Goal: Find specific page/section: Find specific page/section

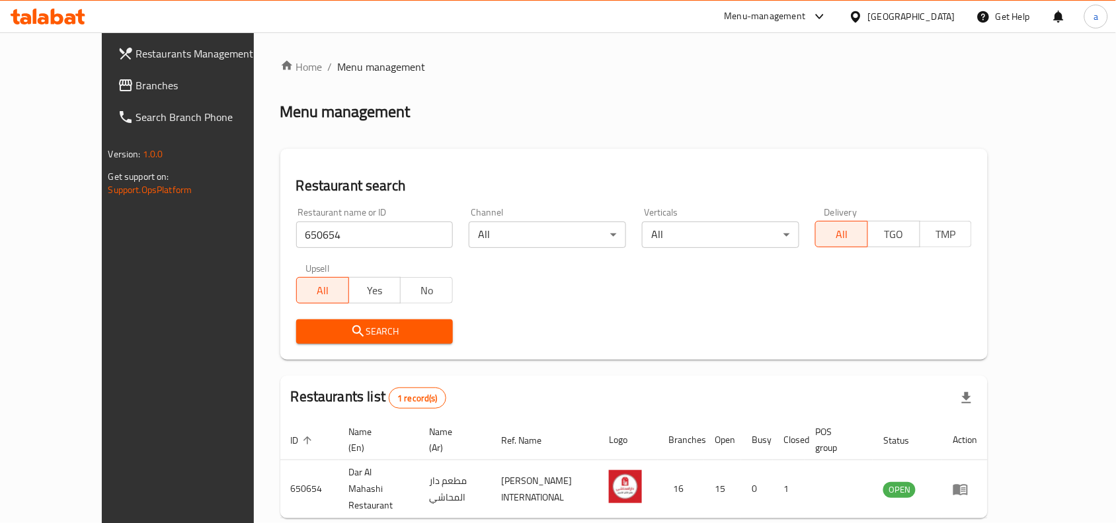
click at [136, 81] on span "Branches" at bounding box center [206, 85] width 141 height 16
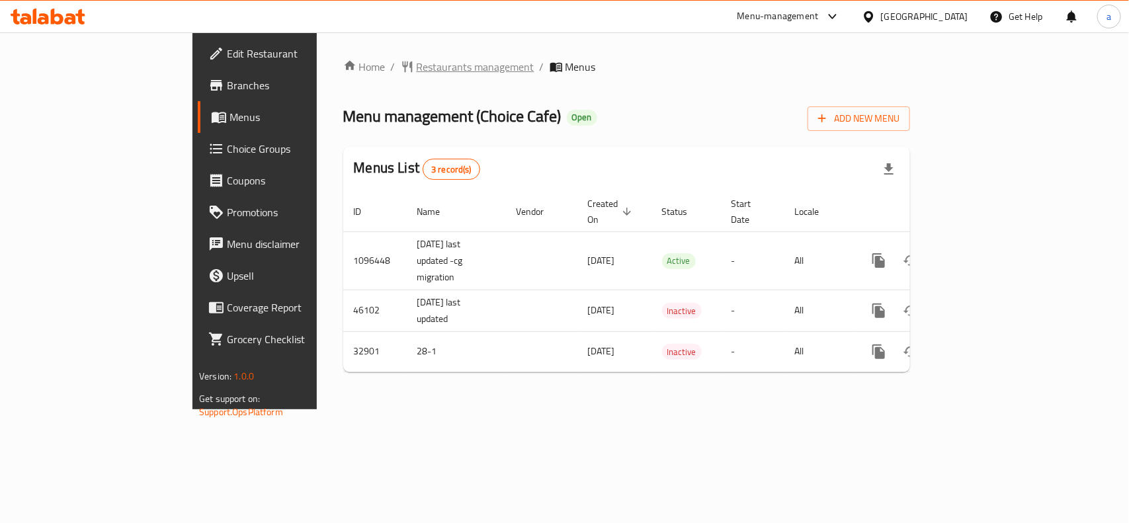
click at [417, 61] on span "Restaurants management" at bounding box center [476, 67] width 118 height 16
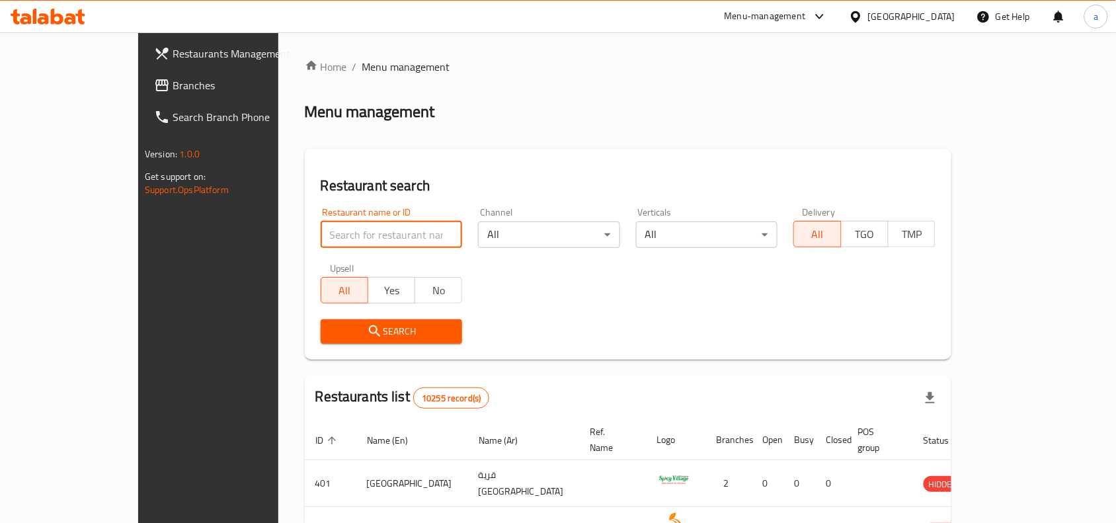
click at [327, 235] on input "search" at bounding box center [392, 234] width 142 height 26
paste input "16873"
type input "16873"
click button "Search" at bounding box center [392, 331] width 142 height 24
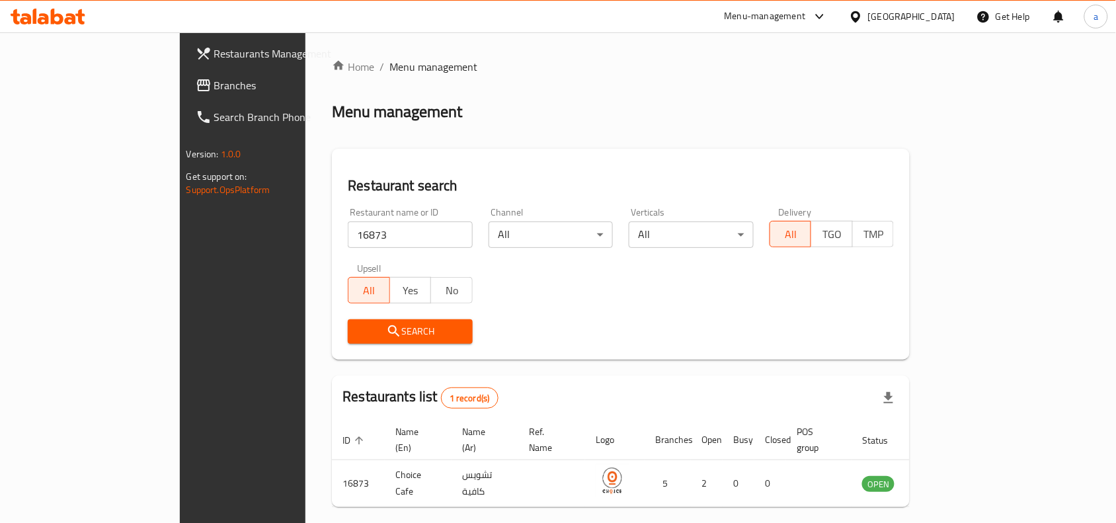
click at [214, 87] on span "Branches" at bounding box center [284, 85] width 141 height 16
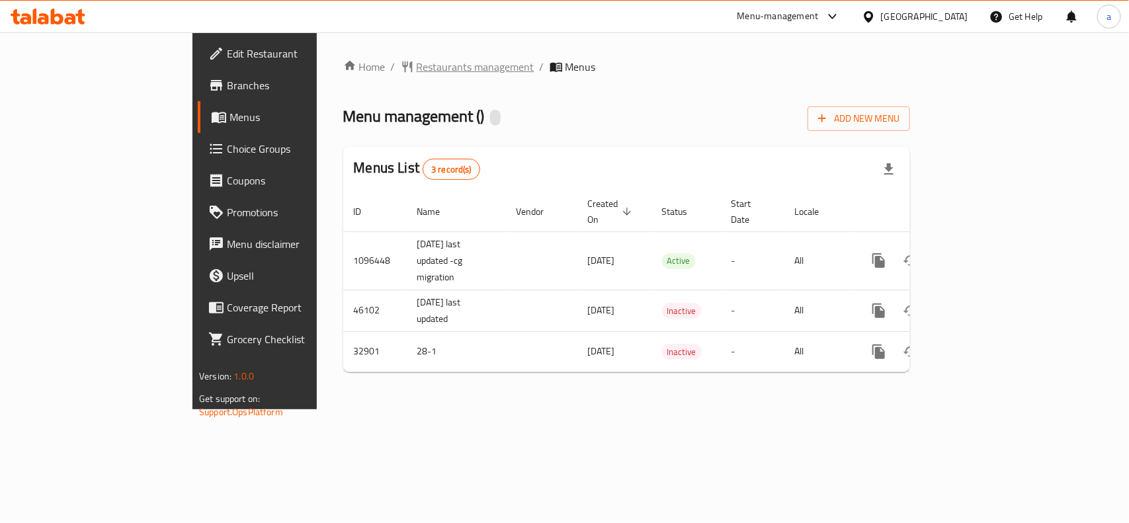
click at [417, 63] on span "Restaurants management" at bounding box center [476, 67] width 118 height 16
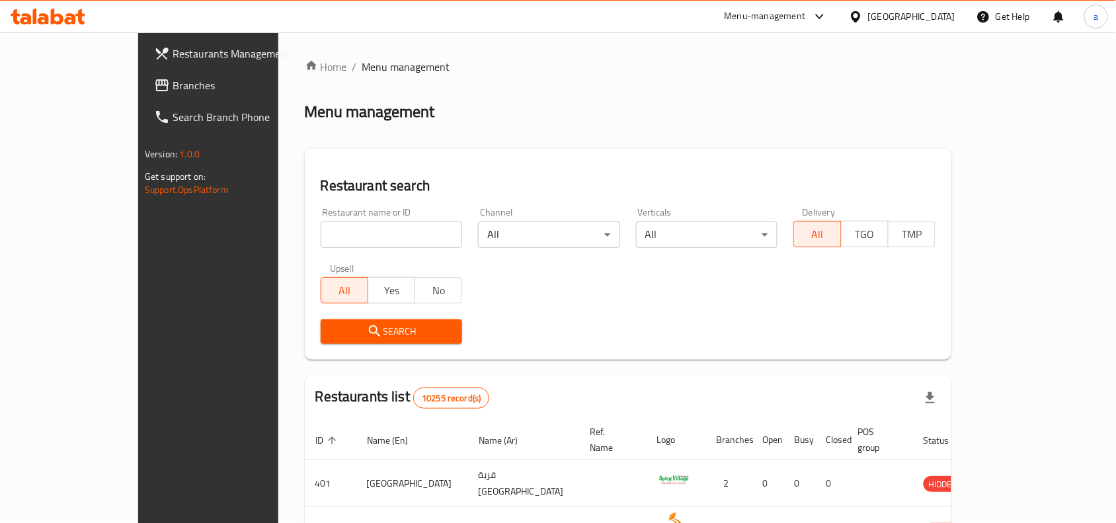
click at [358, 235] on input "search" at bounding box center [392, 234] width 142 height 26
paste input "16873"
type input "16873"
click button "Search" at bounding box center [392, 331] width 142 height 24
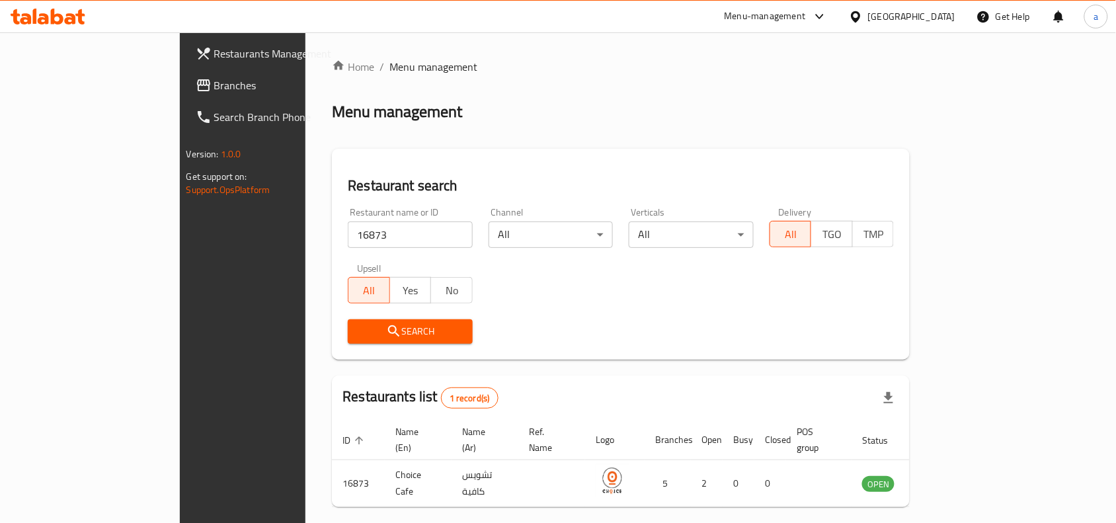
drag, startPoint x: 934, startPoint y: 9, endPoint x: 934, endPoint y: 23, distance: 14.6
click at [934, 9] on div "[GEOGRAPHIC_DATA]" at bounding box center [911, 16] width 87 height 15
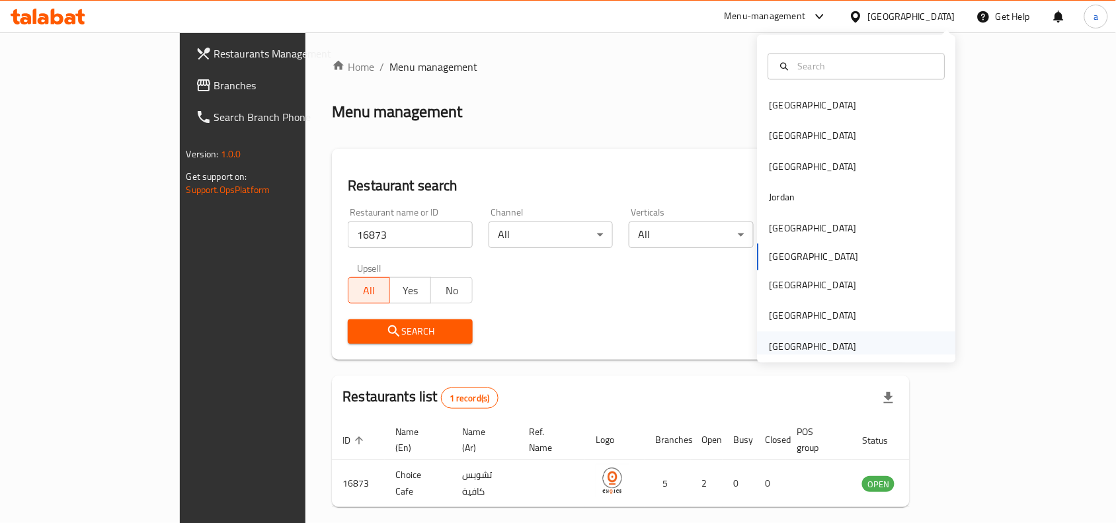
click at [794, 342] on div "[GEOGRAPHIC_DATA]" at bounding box center [813, 346] width 87 height 15
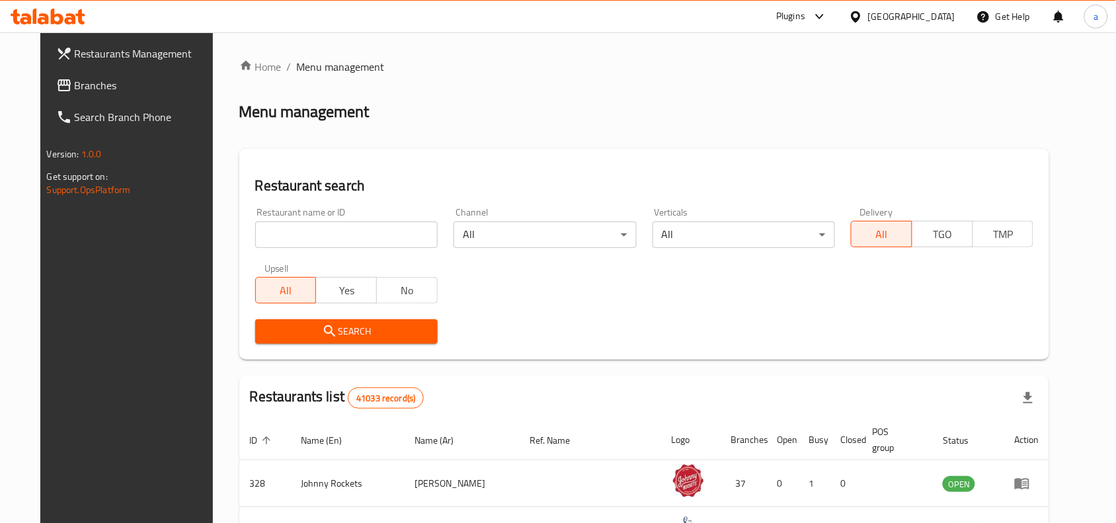
click at [91, 93] on span "Branches" at bounding box center [145, 85] width 141 height 16
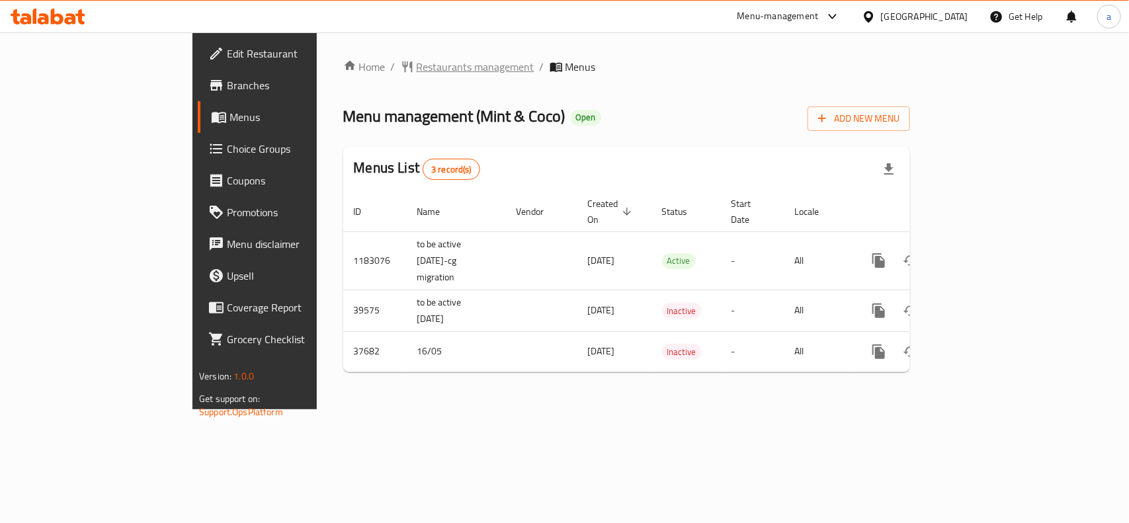
click at [417, 65] on span "Restaurants management" at bounding box center [476, 67] width 118 height 16
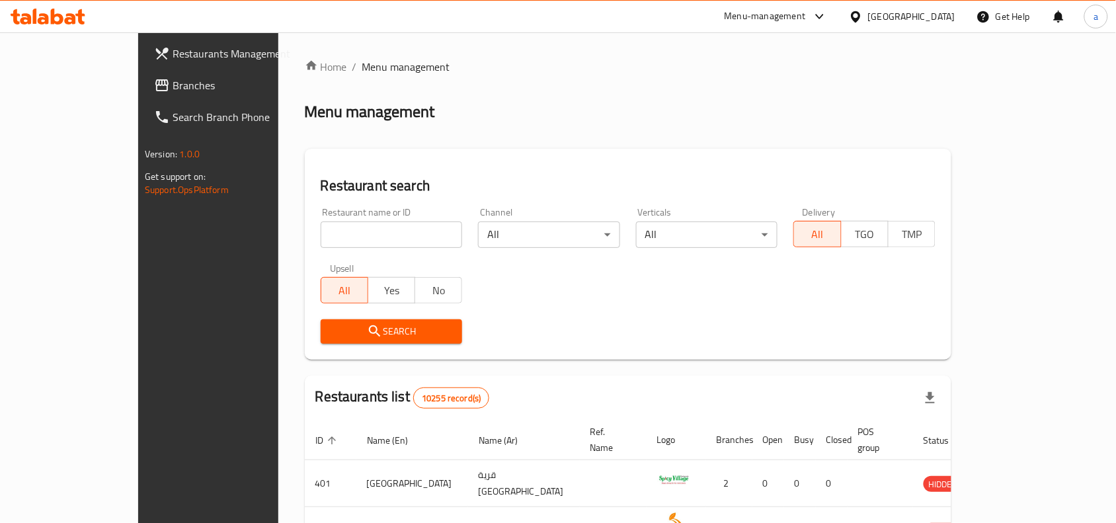
click at [321, 231] on input "search" at bounding box center [392, 234] width 142 height 26
paste input "19507"
type input "19507"
click button "Search" at bounding box center [392, 331] width 142 height 24
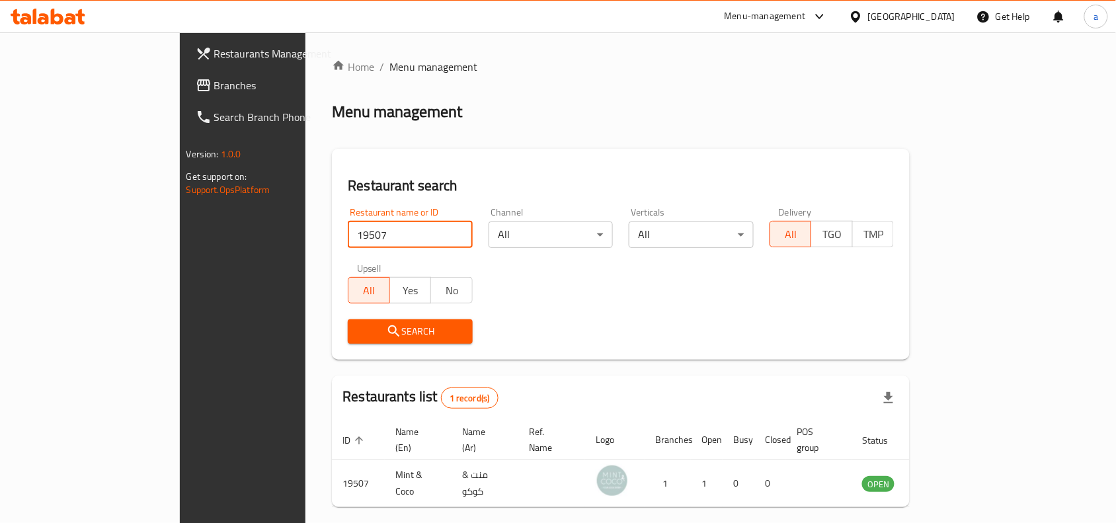
click at [944, 12] on div "[GEOGRAPHIC_DATA]" at bounding box center [911, 16] width 87 height 15
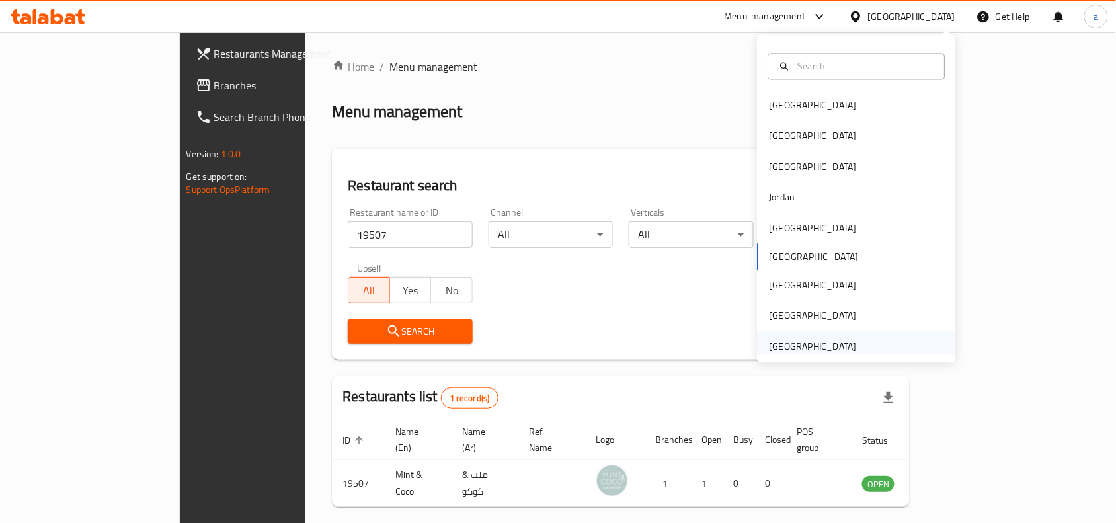
click at [799, 342] on div "[GEOGRAPHIC_DATA]" at bounding box center [813, 346] width 87 height 15
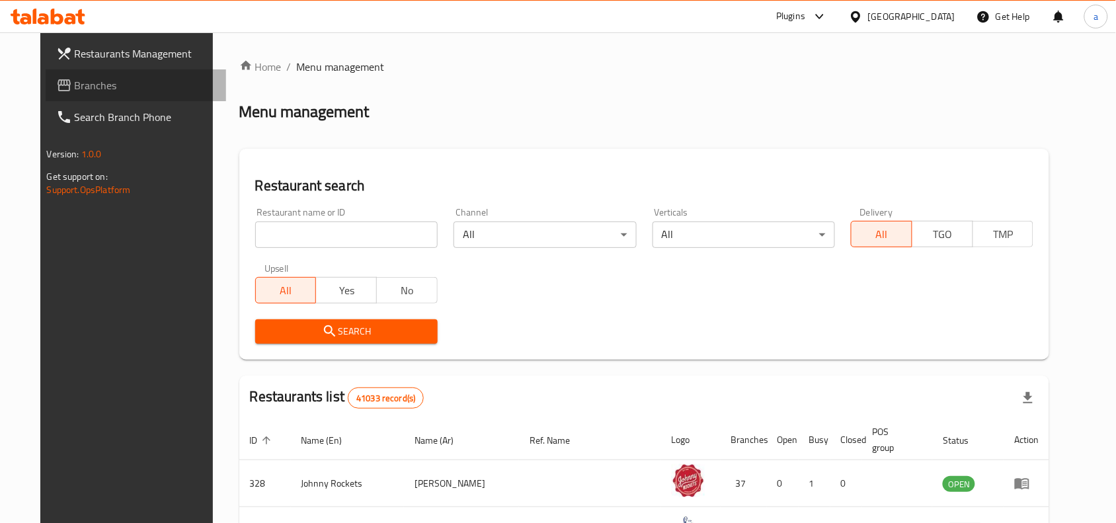
click at [75, 81] on span "Branches" at bounding box center [145, 85] width 141 height 16
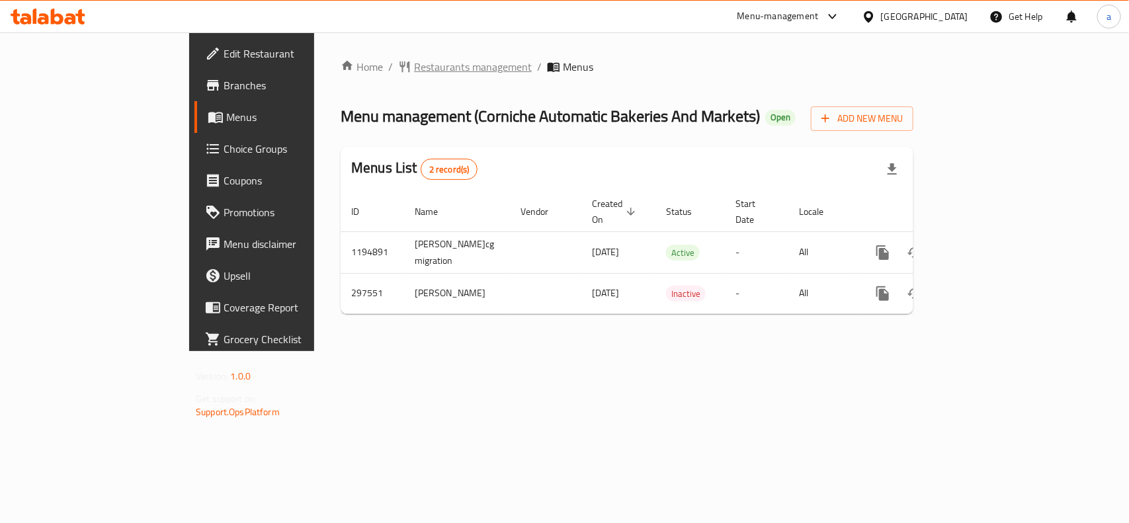
click at [414, 75] on span "Restaurants management" at bounding box center [473, 67] width 118 height 16
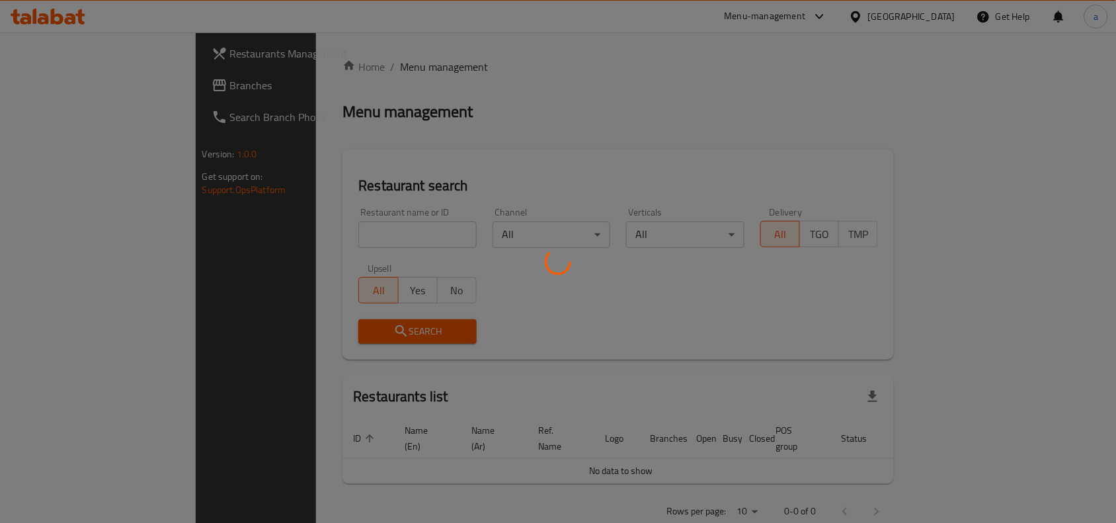
click at [364, 238] on div at bounding box center [558, 261] width 1116 height 523
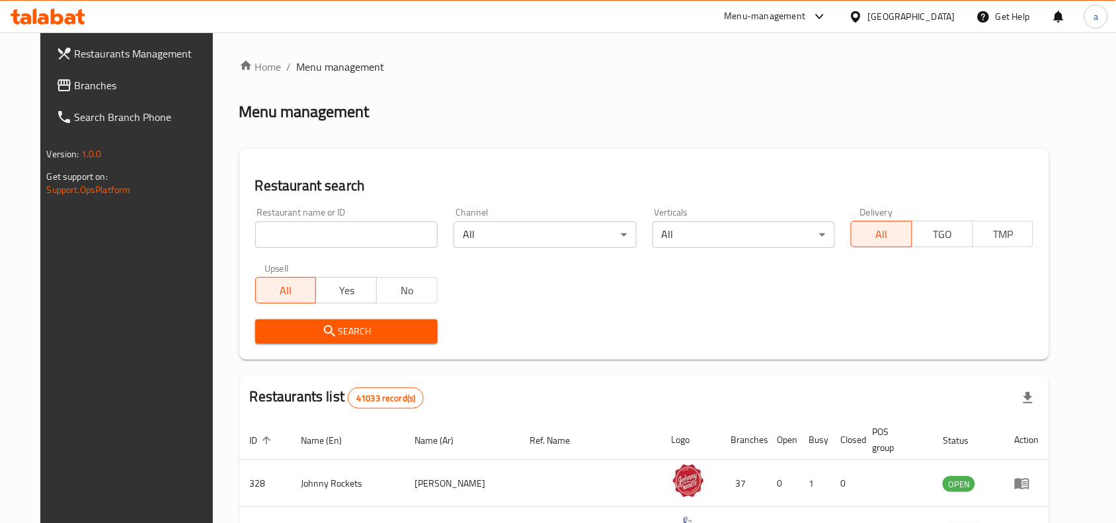
click at [317, 230] on input "search" at bounding box center [346, 234] width 182 height 26
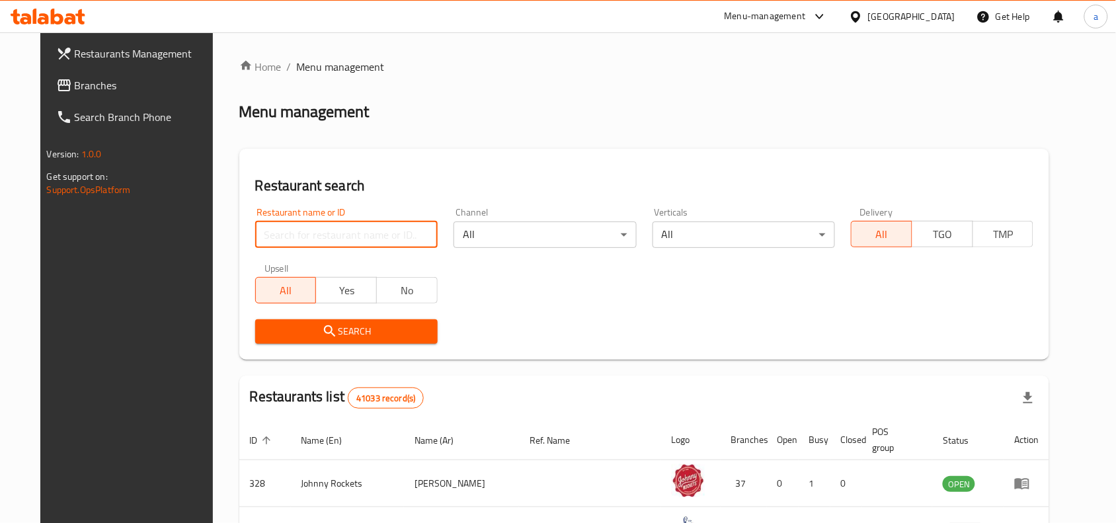
paste input "628499"
type input "628499"
click button "Search" at bounding box center [346, 331] width 182 height 24
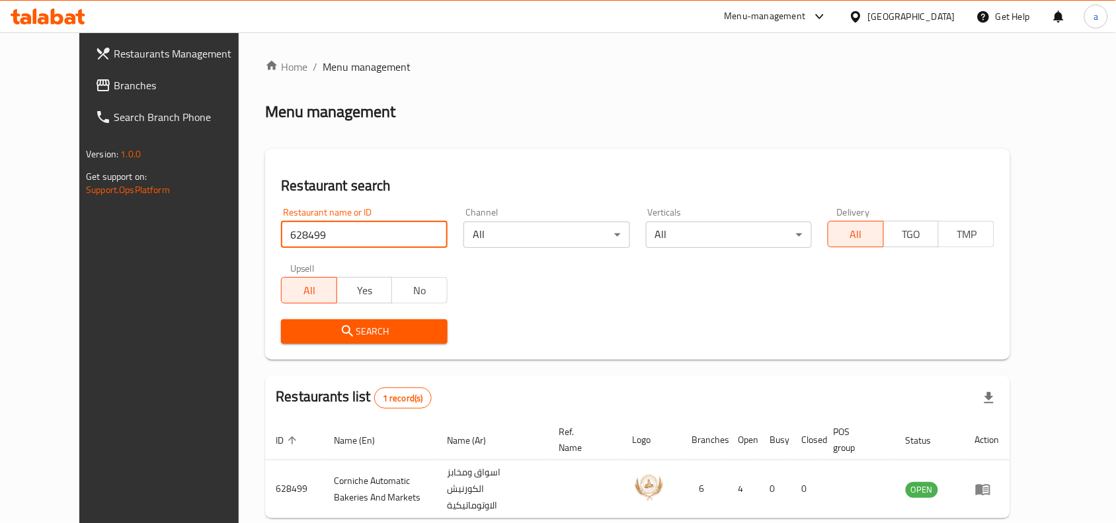
click at [863, 13] on icon at bounding box center [856, 17] width 14 height 14
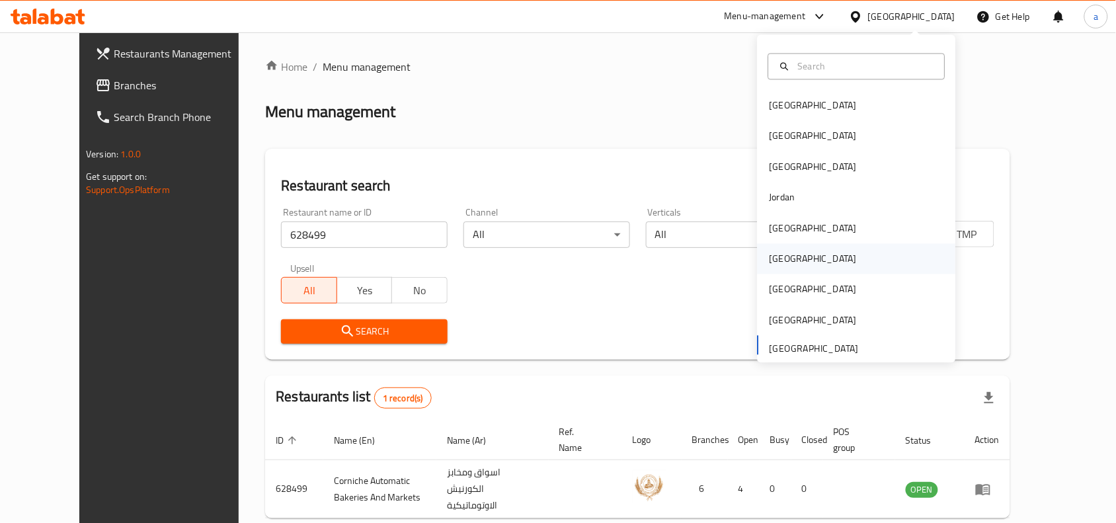
click at [787, 268] on div "[GEOGRAPHIC_DATA]" at bounding box center [813, 259] width 108 height 30
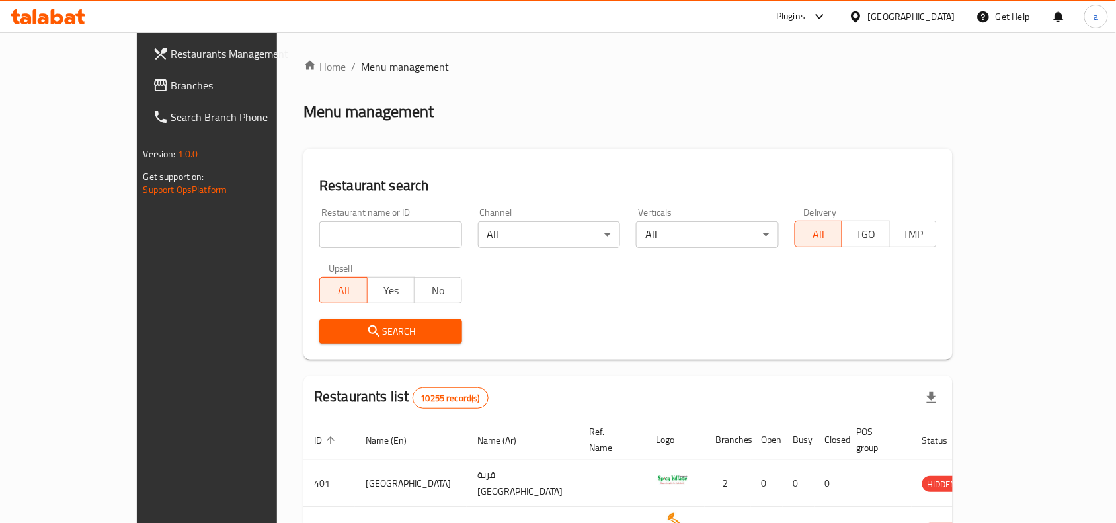
click at [319, 229] on input "search" at bounding box center [390, 234] width 143 height 26
paste input "43963"
type input "43963"
click at [171, 81] on span "Branches" at bounding box center [241, 85] width 141 height 16
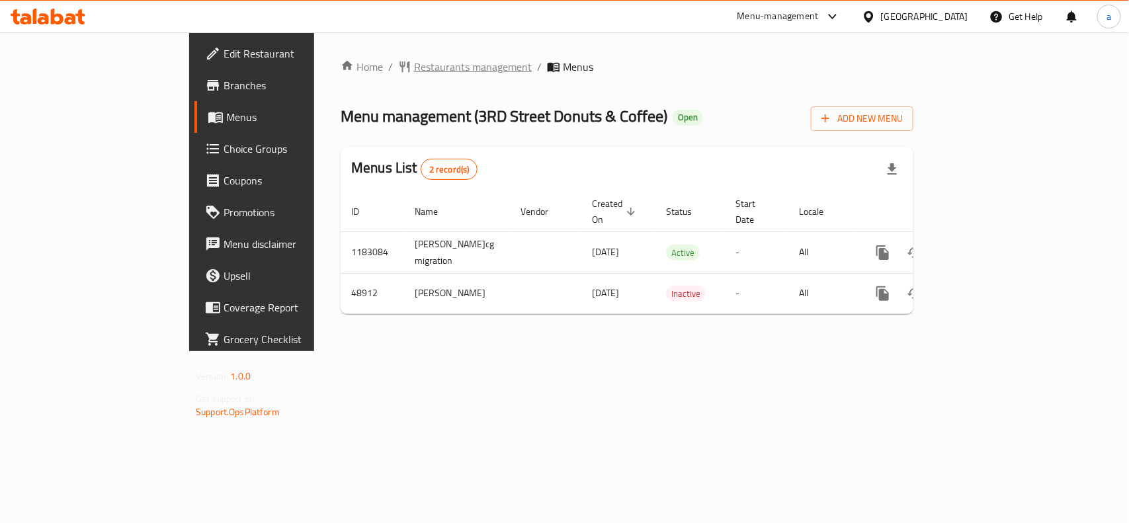
click at [414, 73] on span "Restaurants management" at bounding box center [473, 67] width 118 height 16
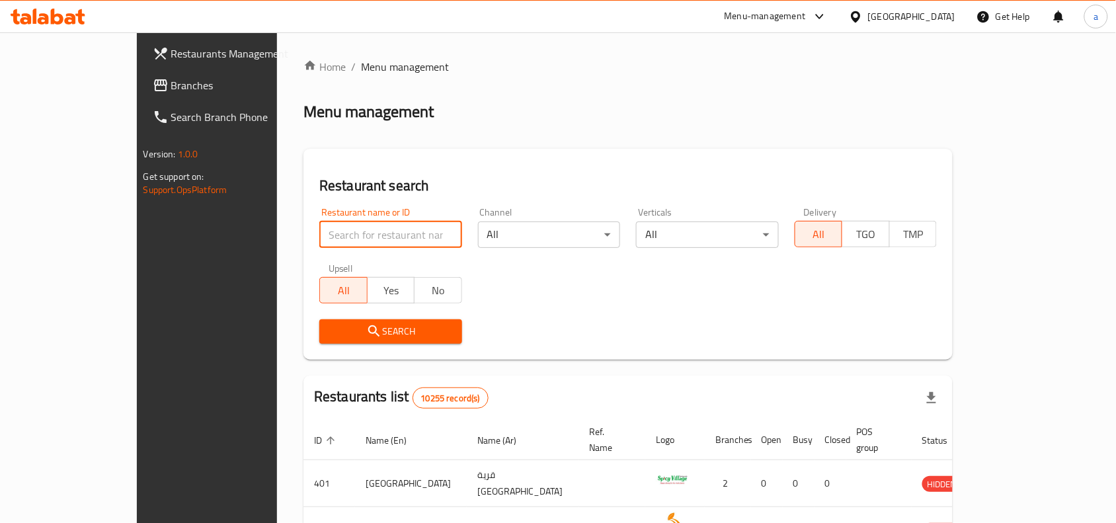
click at [321, 230] on input "search" at bounding box center [390, 234] width 143 height 26
paste input "24681"
type input "24681"
click button "Search" at bounding box center [390, 331] width 143 height 24
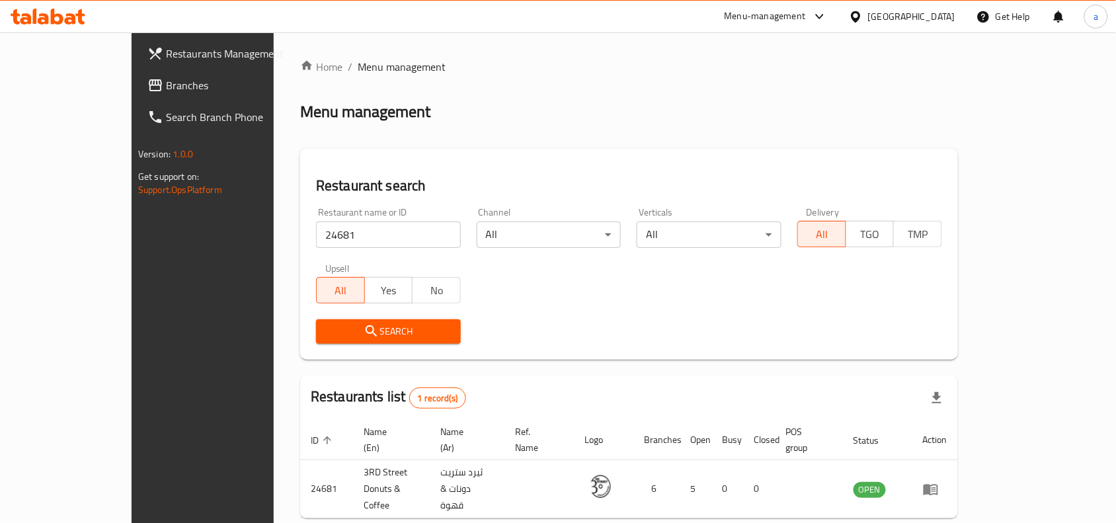
click at [933, 23] on div "Oman" at bounding box center [911, 16] width 87 height 15
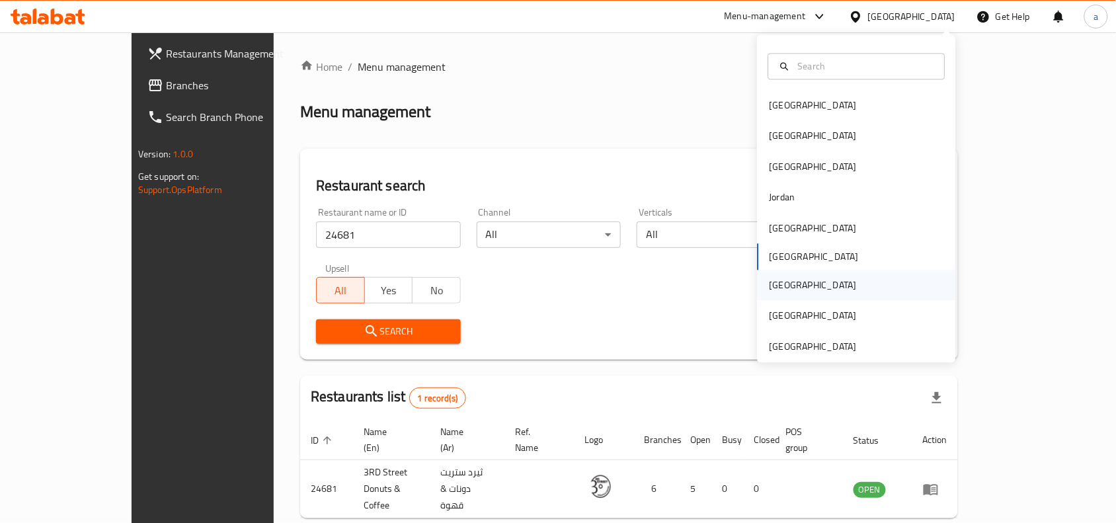
click at [791, 285] on div "Qatar" at bounding box center [857, 285] width 198 height 30
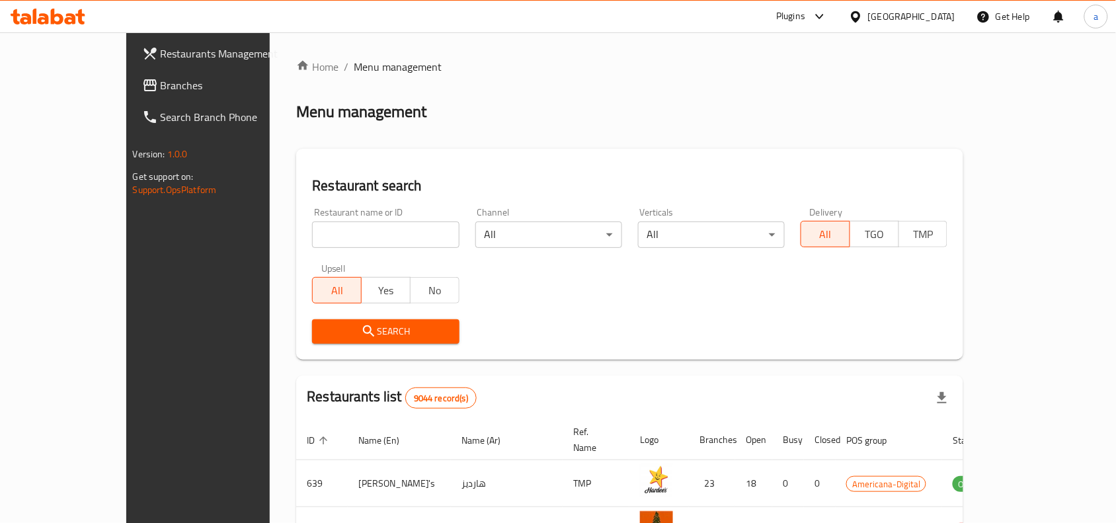
click at [161, 91] on span "Branches" at bounding box center [231, 85] width 141 height 16
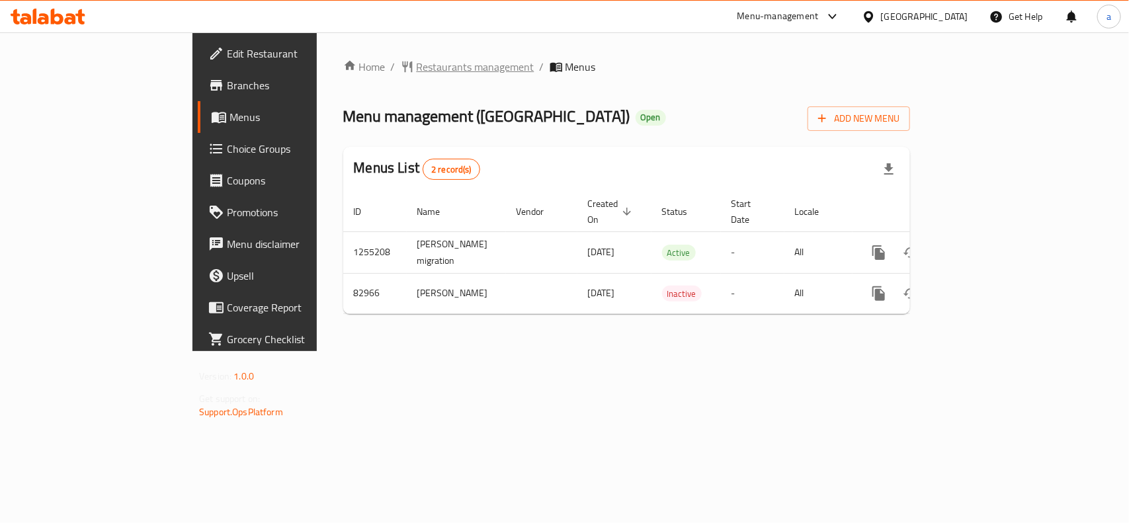
click at [417, 73] on span "Restaurants management" at bounding box center [476, 67] width 118 height 16
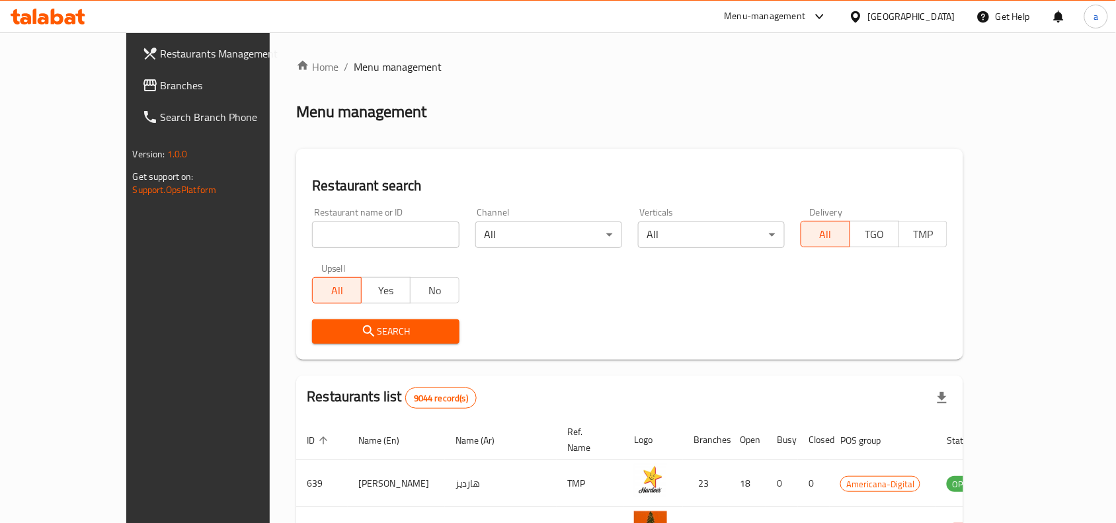
click at [321, 235] on div at bounding box center [558, 261] width 1116 height 523
click at [321, 235] on input "search" at bounding box center [385, 234] width 147 height 26
paste input "600593"
type input "600593"
click button "Search" at bounding box center [385, 331] width 147 height 24
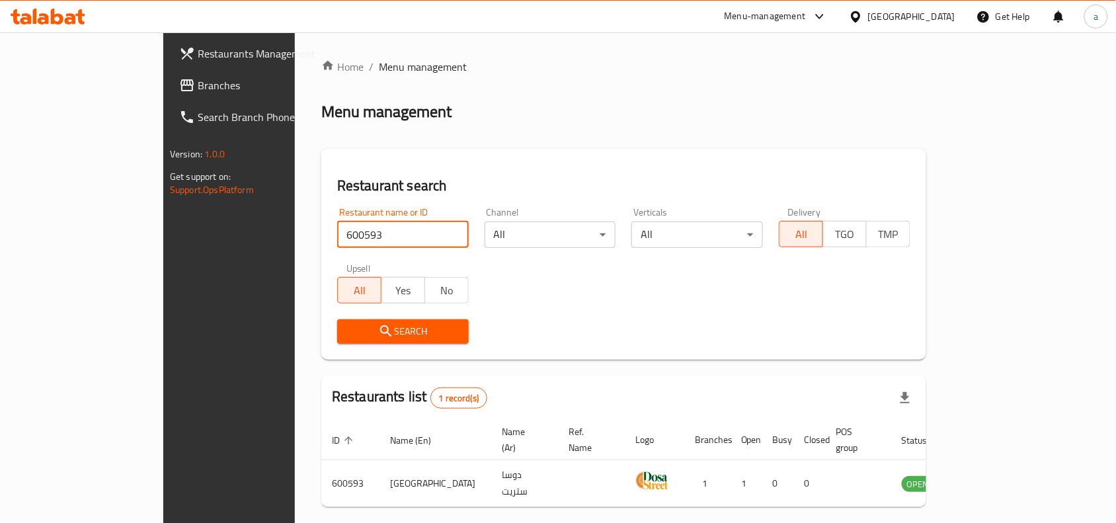
click at [863, 15] on icon at bounding box center [856, 17] width 14 height 14
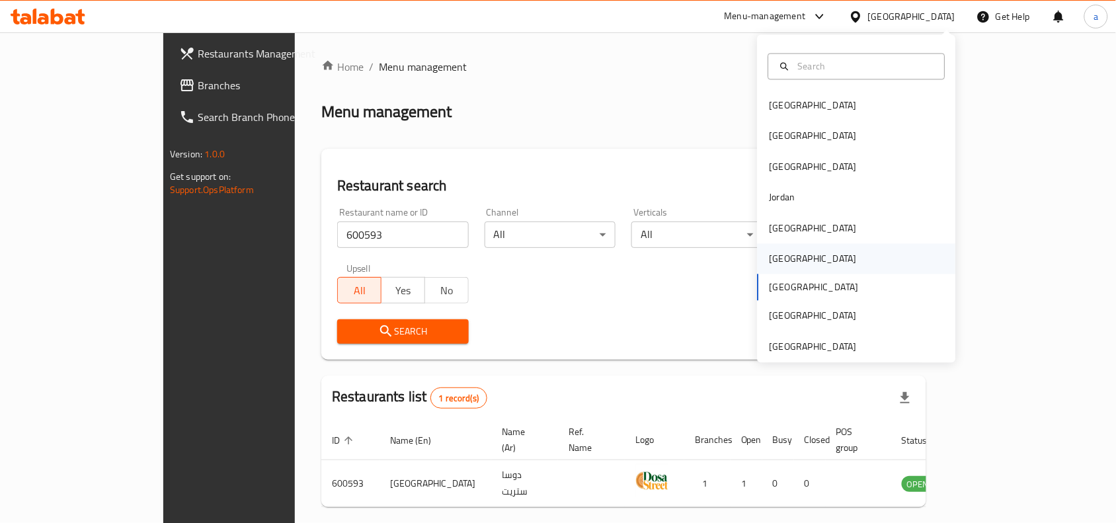
click at [791, 260] on div "Oman" at bounding box center [813, 259] width 108 height 30
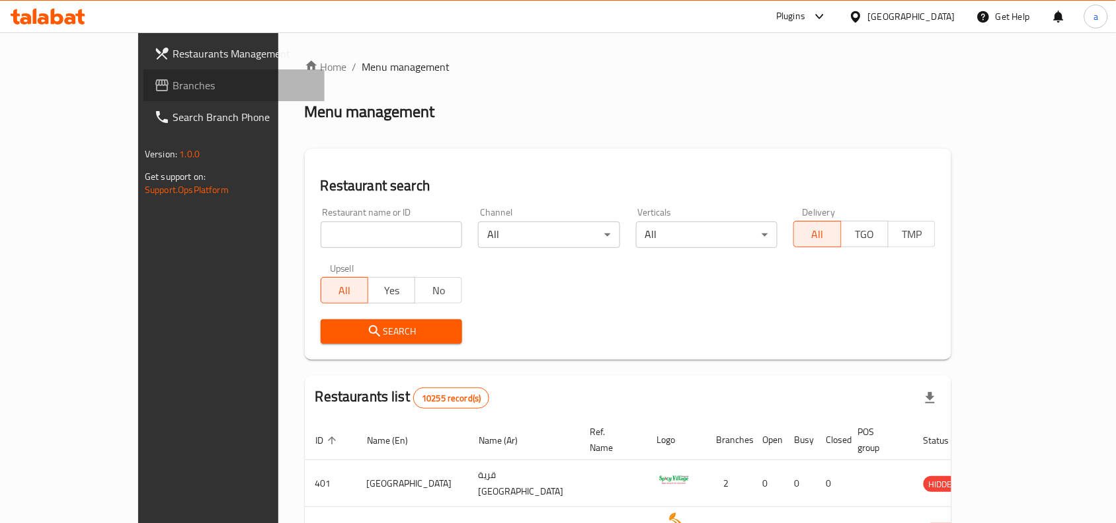
click at [173, 88] on span "Branches" at bounding box center [243, 85] width 141 height 16
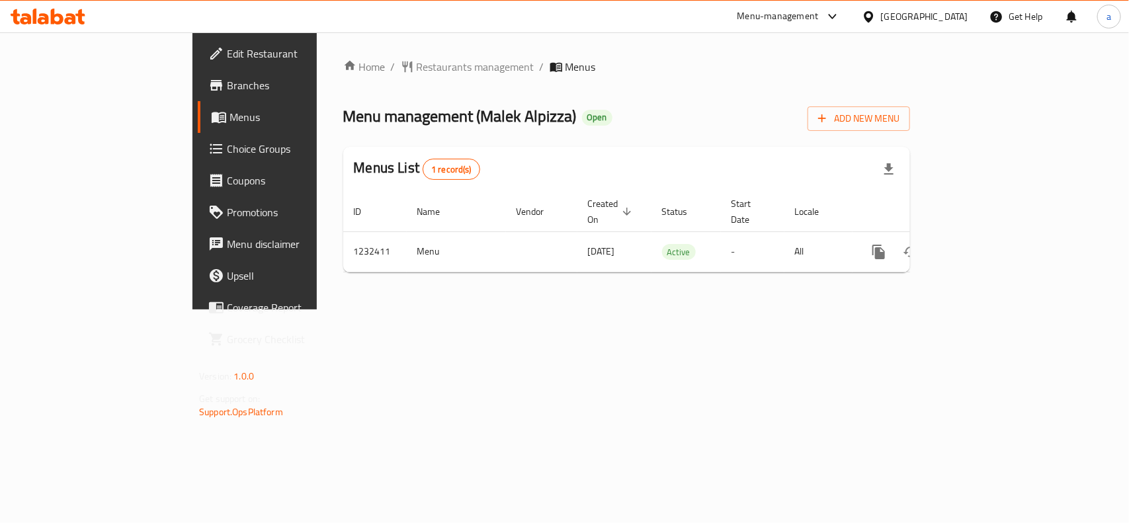
click at [349, 67] on div at bounding box center [564, 261] width 1129 height 523
click at [417, 67] on span "Restaurants management" at bounding box center [476, 67] width 118 height 16
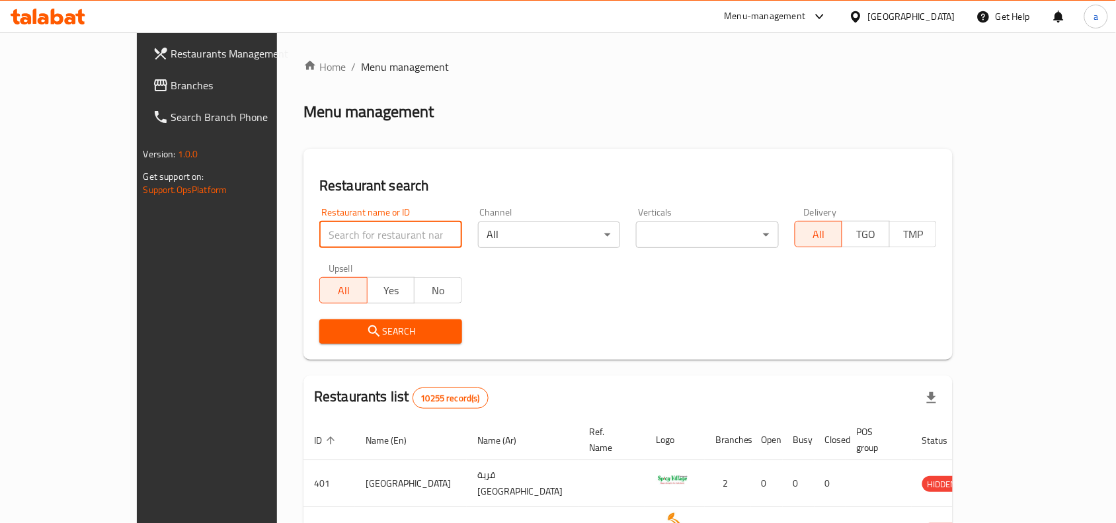
click at [319, 239] on input "search" at bounding box center [390, 234] width 143 height 26
paste input "677774"
type input "677774"
click button "Search" at bounding box center [390, 331] width 143 height 24
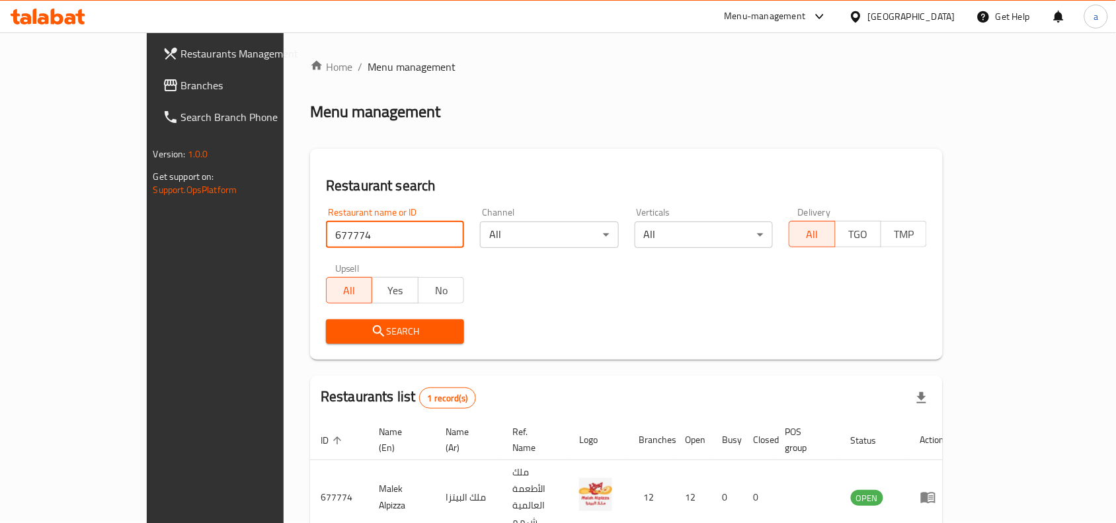
click at [868, 15] on div at bounding box center [858, 16] width 19 height 15
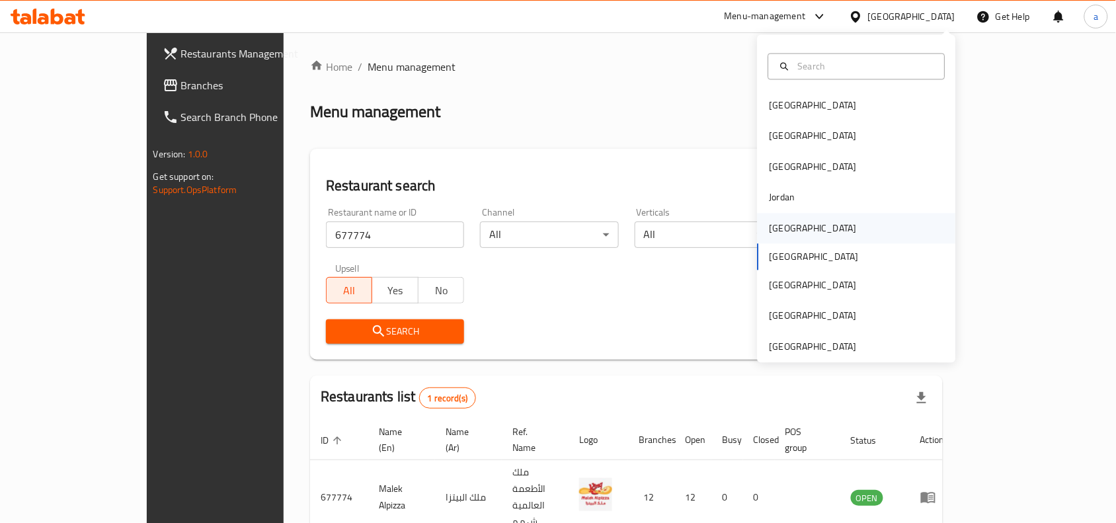
click at [785, 229] on div "[GEOGRAPHIC_DATA]" at bounding box center [813, 228] width 108 height 30
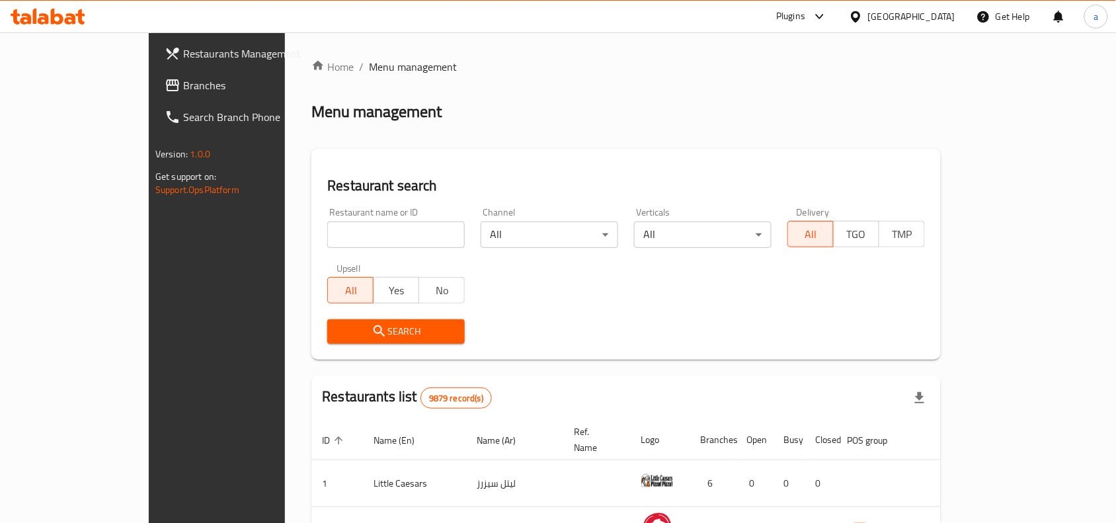
drag, startPoint x: 98, startPoint y: 87, endPoint x: 44, endPoint y: 103, distance: 56.7
click at [183, 87] on span "Branches" at bounding box center [253, 85] width 141 height 16
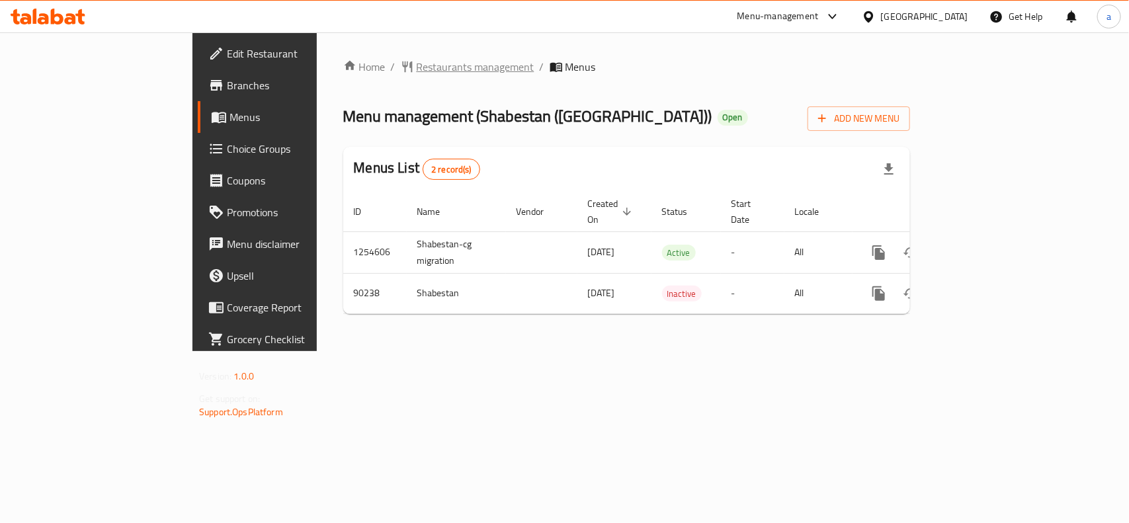
click at [417, 64] on span "Restaurants management" at bounding box center [476, 67] width 118 height 16
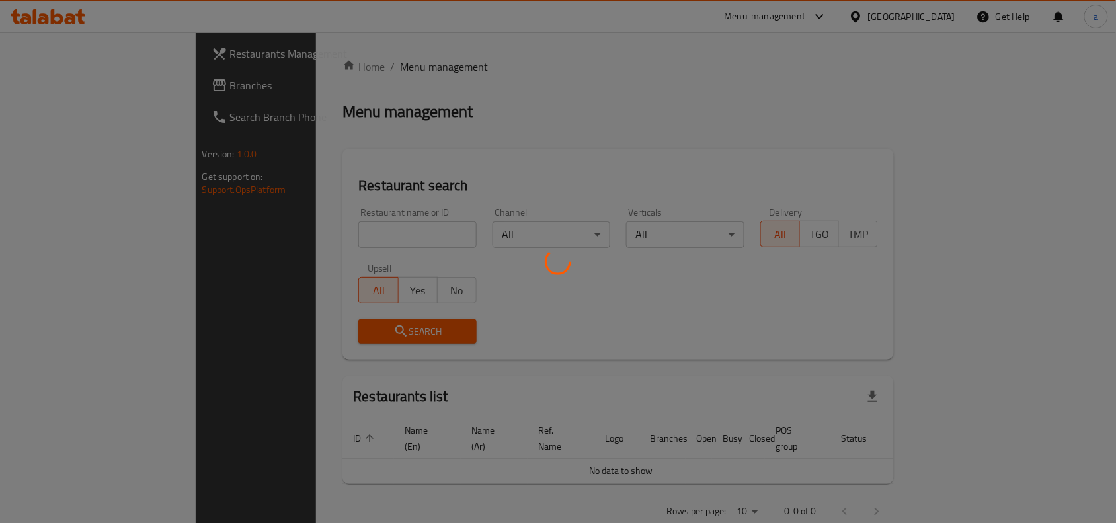
click at [325, 225] on div at bounding box center [558, 261] width 1116 height 523
click at [327, 229] on div at bounding box center [558, 261] width 1116 height 523
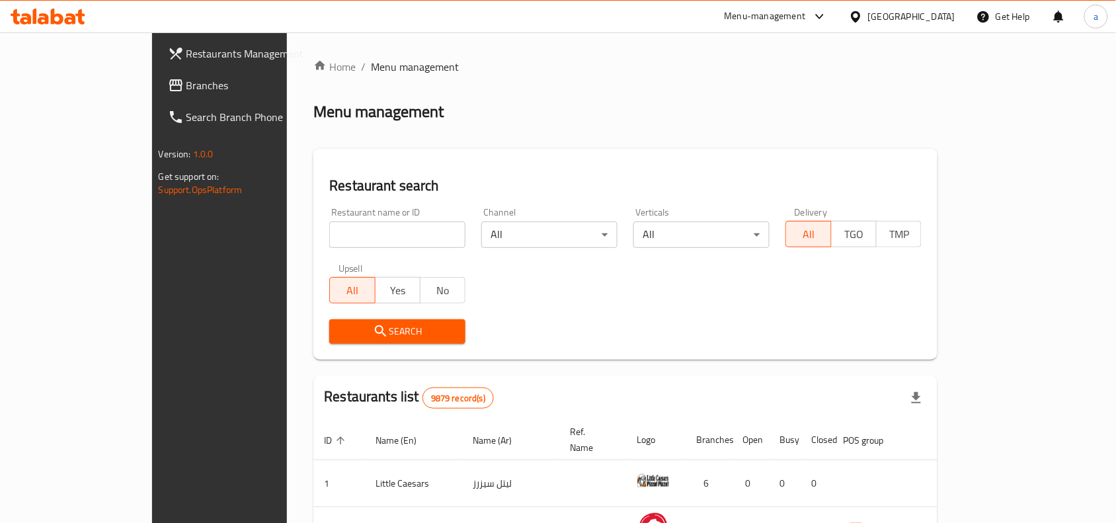
click at [329, 219] on div "Restaurant name or ID Restaurant name or ID" at bounding box center [397, 228] width 136 height 40
click at [329, 237] on input "search" at bounding box center [397, 234] width 136 height 26
paste input "601406"
type input "601406"
click button "Search" at bounding box center [397, 331] width 136 height 24
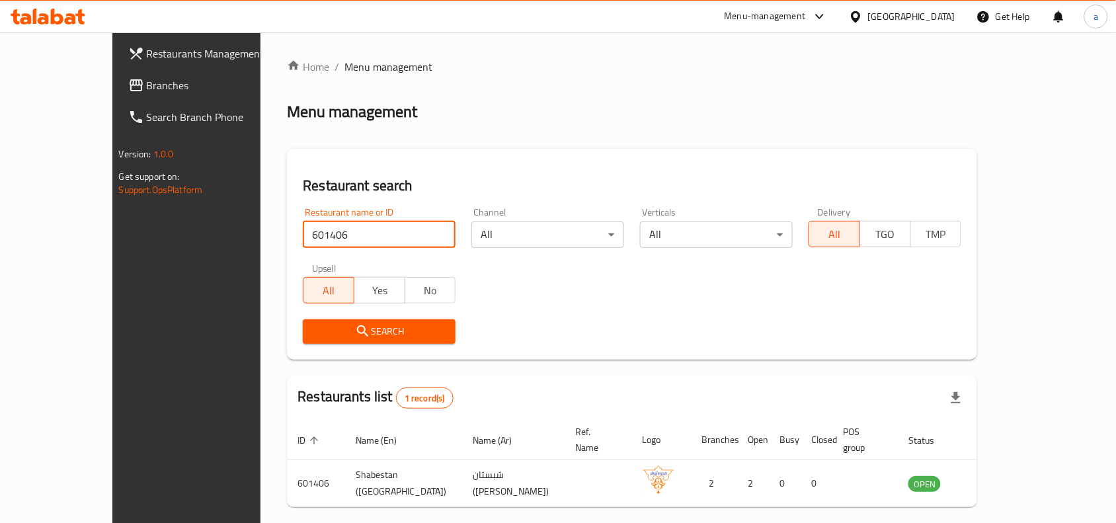
scroll to position [41, 0]
